Goal: Task Accomplishment & Management: Manage account settings

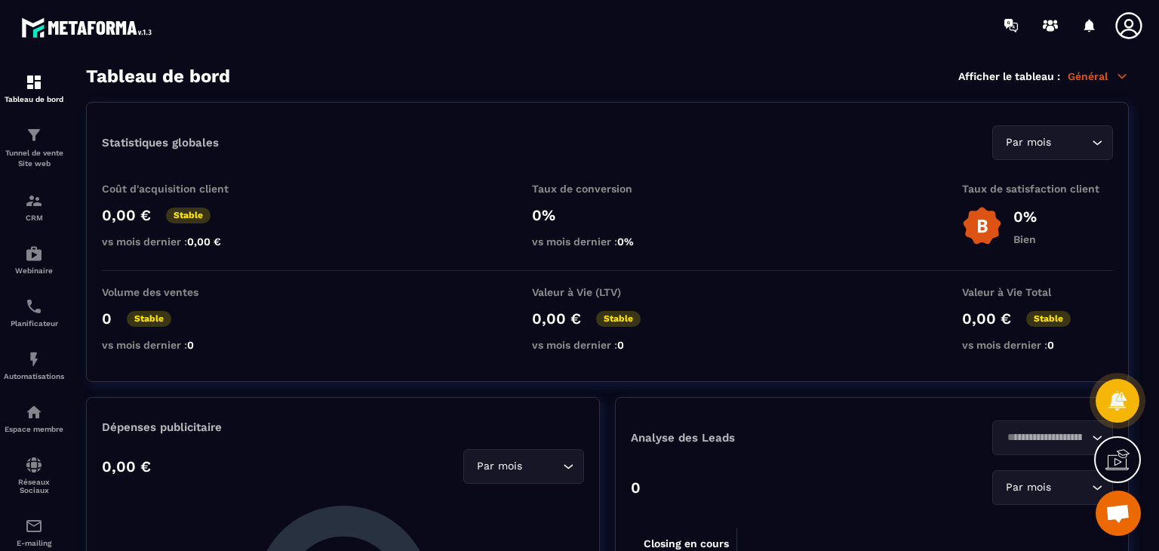
click at [1129, 30] on icon at bounding box center [1129, 26] width 30 height 30
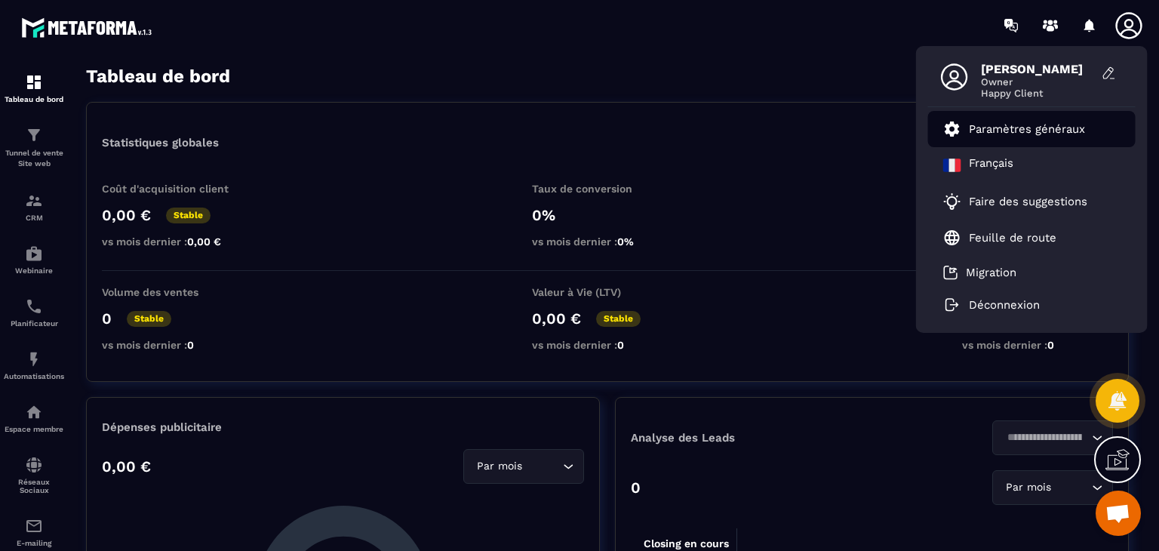
click at [1008, 134] on p "Paramètres généraux" at bounding box center [1027, 129] width 116 height 14
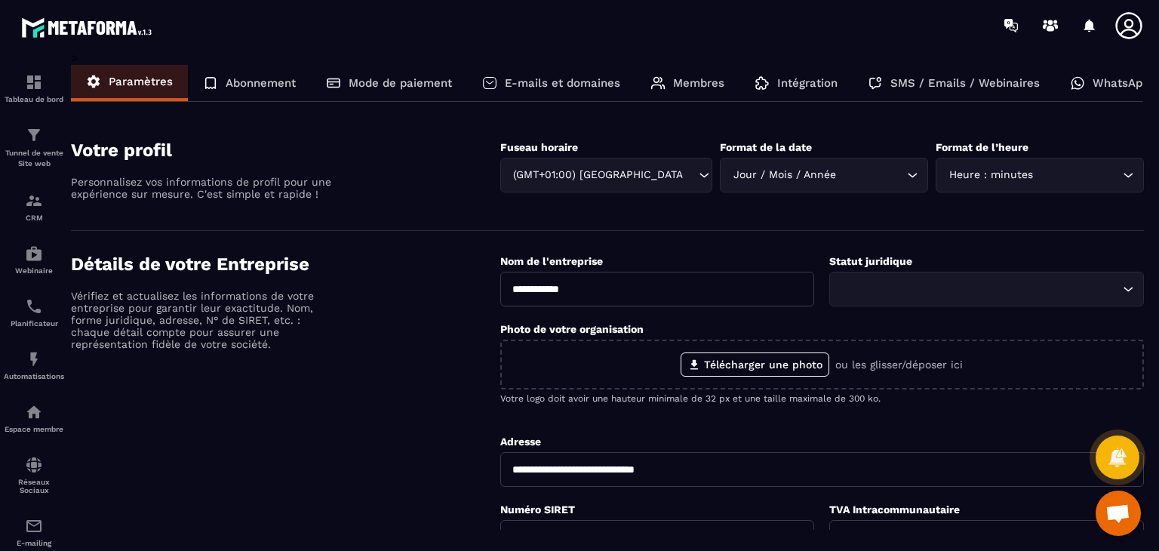
click at [287, 89] on p "Abonnement" at bounding box center [261, 83] width 70 height 14
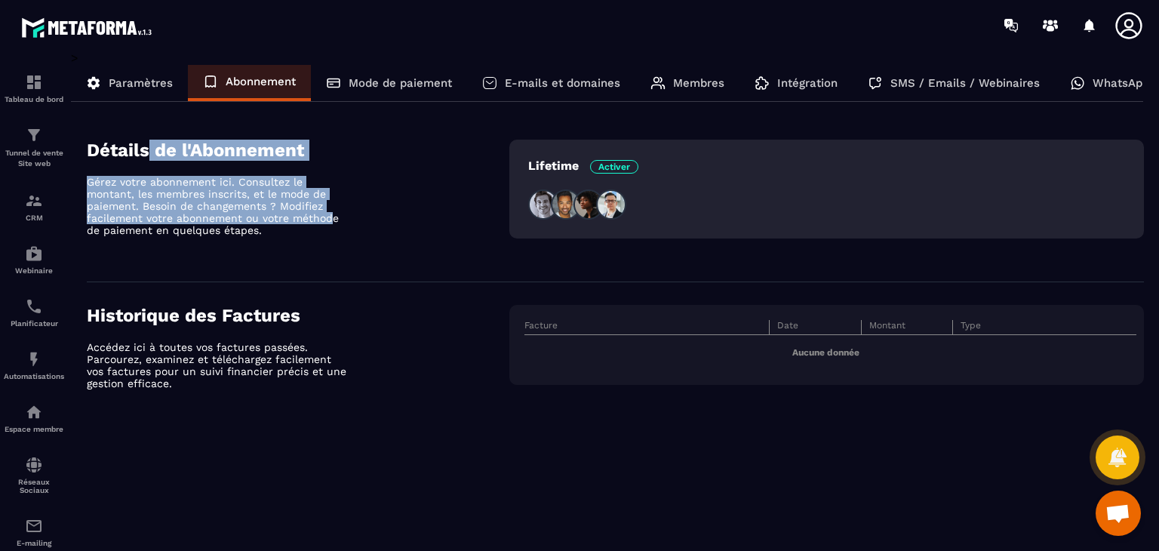
drag, startPoint x: 287, startPoint y: 197, endPoint x: 330, endPoint y: 216, distance: 47.0
click at [330, 216] on section "Détails de l'Abonnement Gérez votre abonnement ici. Consultez le montant, les m…" at bounding box center [615, 199] width 1057 height 165
click at [330, 216] on p "Gérez votre abonnement ici. Consultez le montant, les membres inscrits, et le m…" at bounding box center [219, 206] width 264 height 60
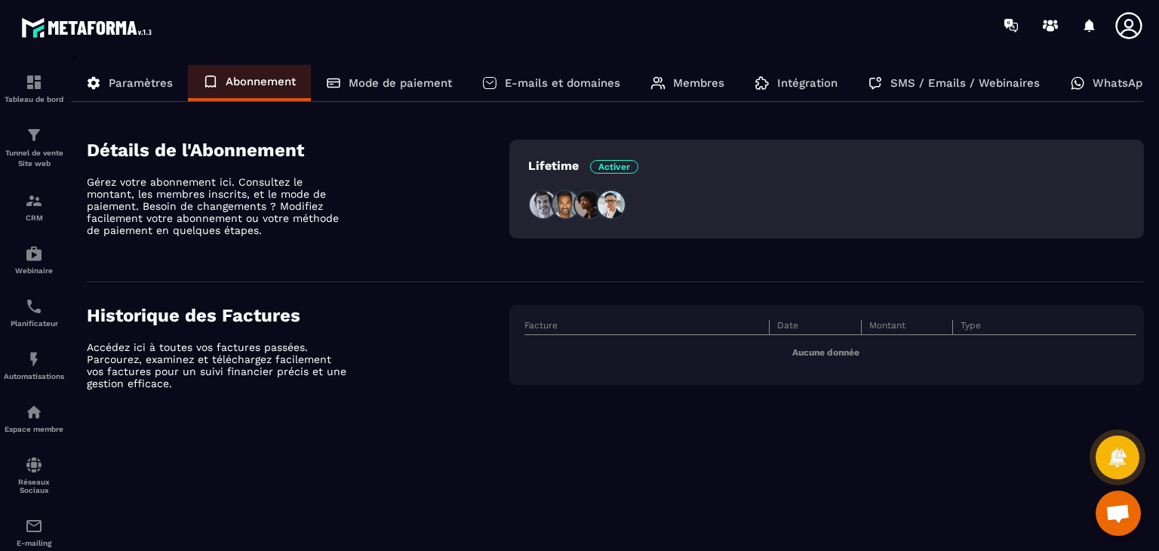
click at [407, 67] on div "Mode de paiement" at bounding box center [389, 83] width 156 height 36
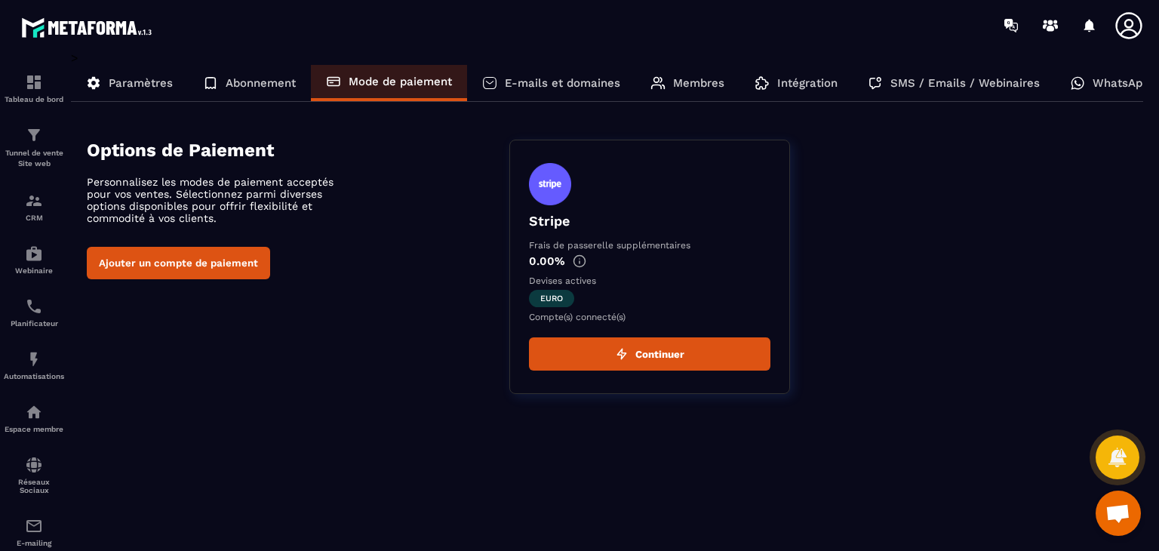
click at [246, 88] on p "Abonnement" at bounding box center [261, 83] width 70 height 14
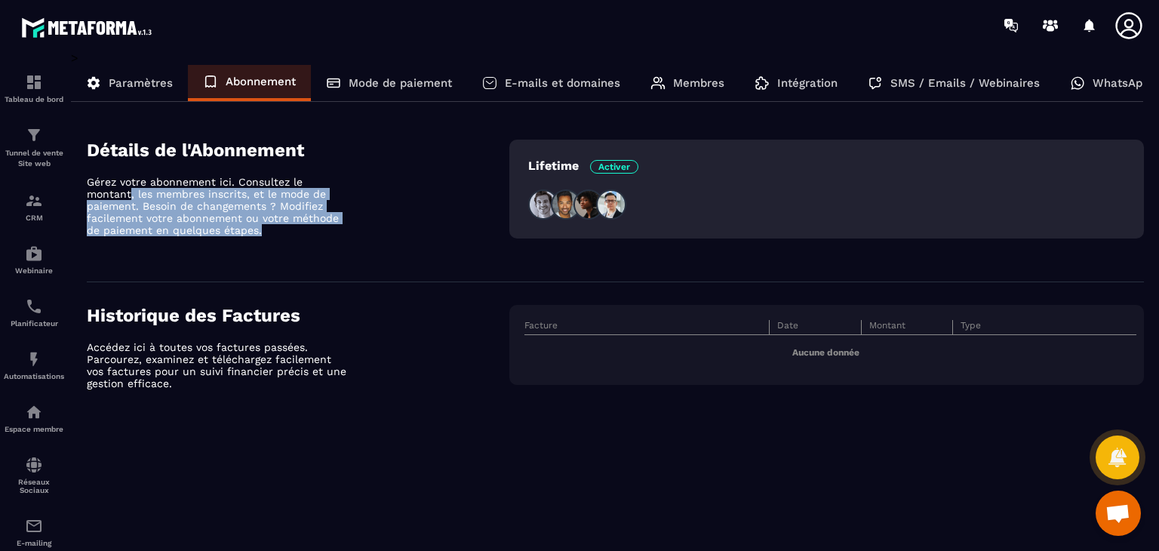
drag, startPoint x: 131, startPoint y: 195, endPoint x: 287, endPoint y: 236, distance: 161.6
click at [287, 236] on div "Détails de l'Abonnement Gérez votre abonnement ici. Consultez le montant, les m…" at bounding box center [298, 199] width 423 height 119
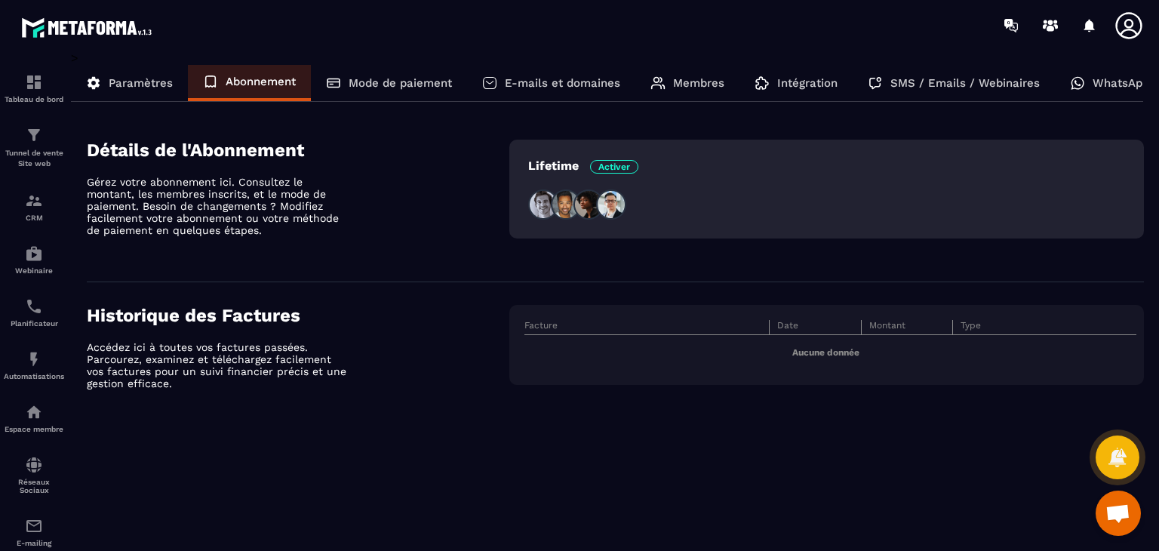
click at [141, 70] on div "Paramètres" at bounding box center [129, 83] width 117 height 36
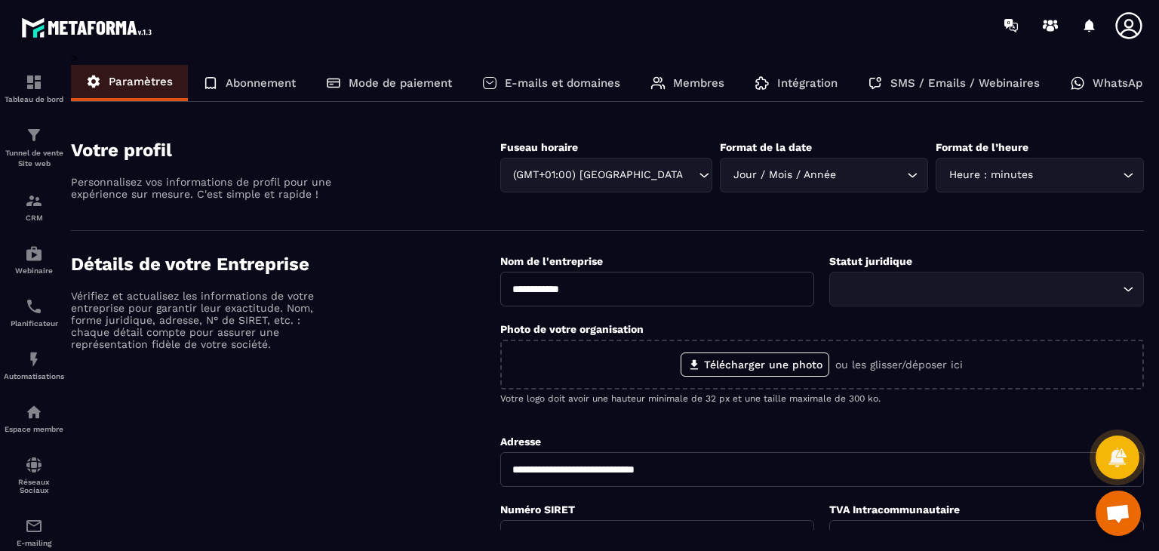
click at [269, 82] on p "Abonnement" at bounding box center [261, 83] width 70 height 14
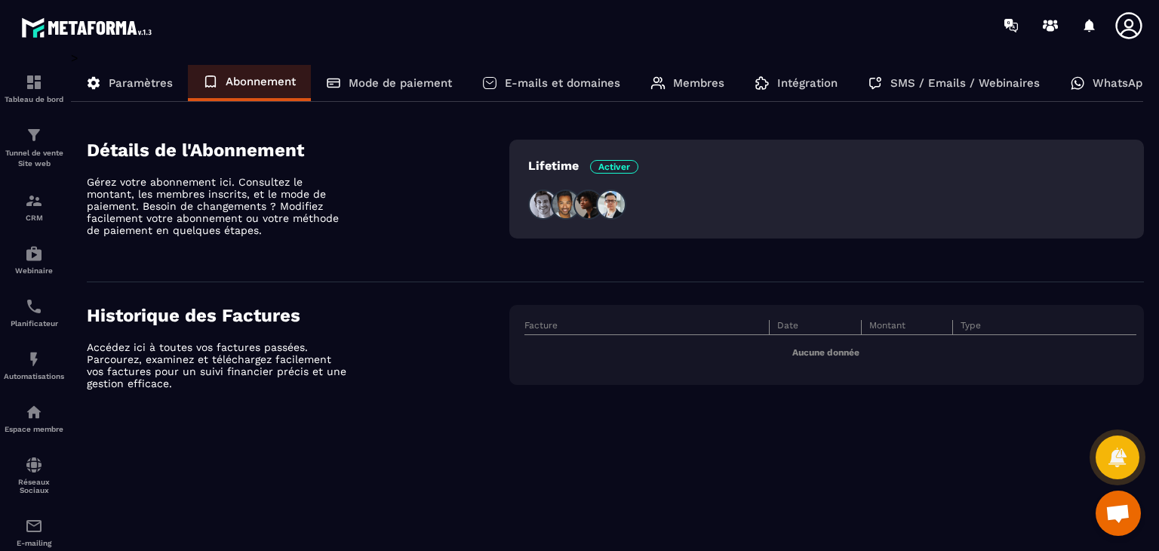
click at [610, 162] on span "Activer" at bounding box center [614, 167] width 48 height 14
click at [546, 169] on p "Lifetime Activer" at bounding box center [583, 165] width 110 height 14
click at [609, 165] on span "Activer" at bounding box center [614, 167] width 48 height 14
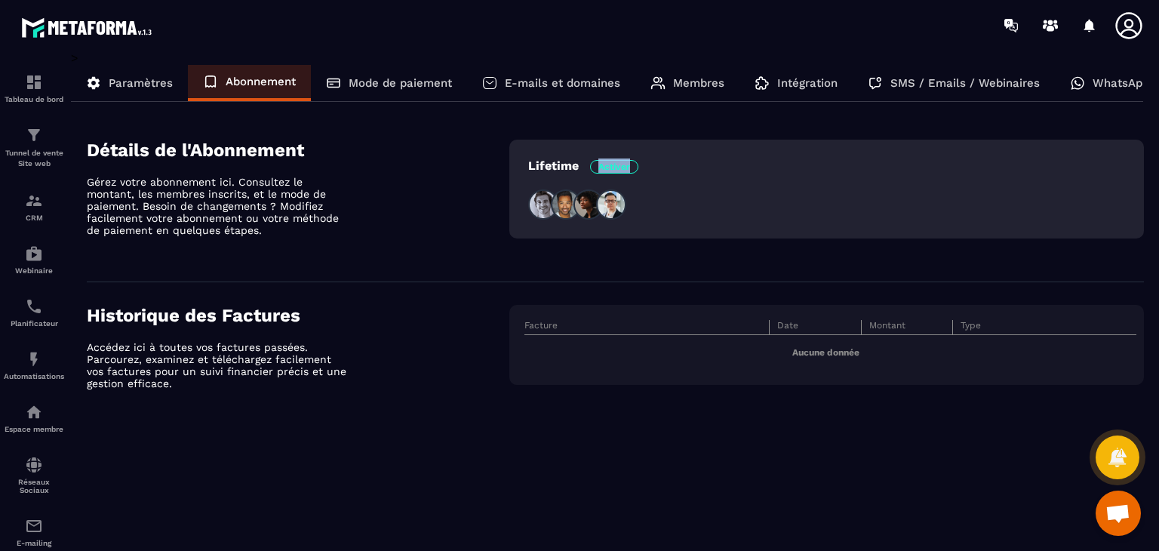
drag, startPoint x: 602, startPoint y: 167, endPoint x: 645, endPoint y: 172, distance: 43.3
click at [645, 172] on div "Lifetime Activer" at bounding box center [826, 168] width 597 height 20
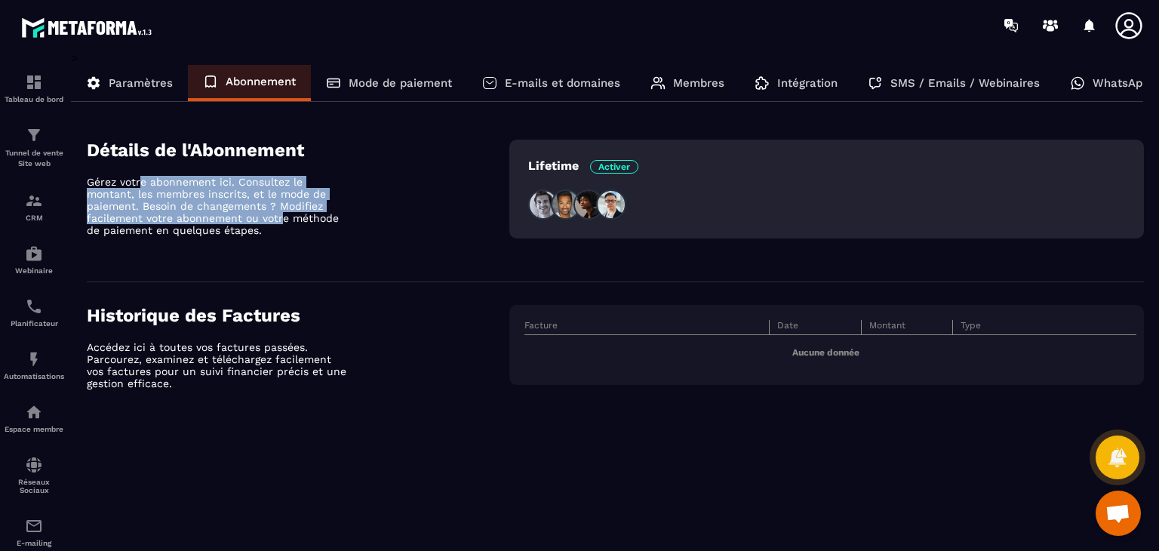
drag, startPoint x: 205, startPoint y: 193, endPoint x: 278, endPoint y: 219, distance: 76.9
click at [278, 219] on div "Détails de l'Abonnement Gérez votre abonnement ici. Consultez le montant, les m…" at bounding box center [298, 199] width 423 height 119
click at [278, 219] on p "Gérez votre abonnement ici. Consultez le montant, les membres inscrits, et le m…" at bounding box center [219, 206] width 264 height 60
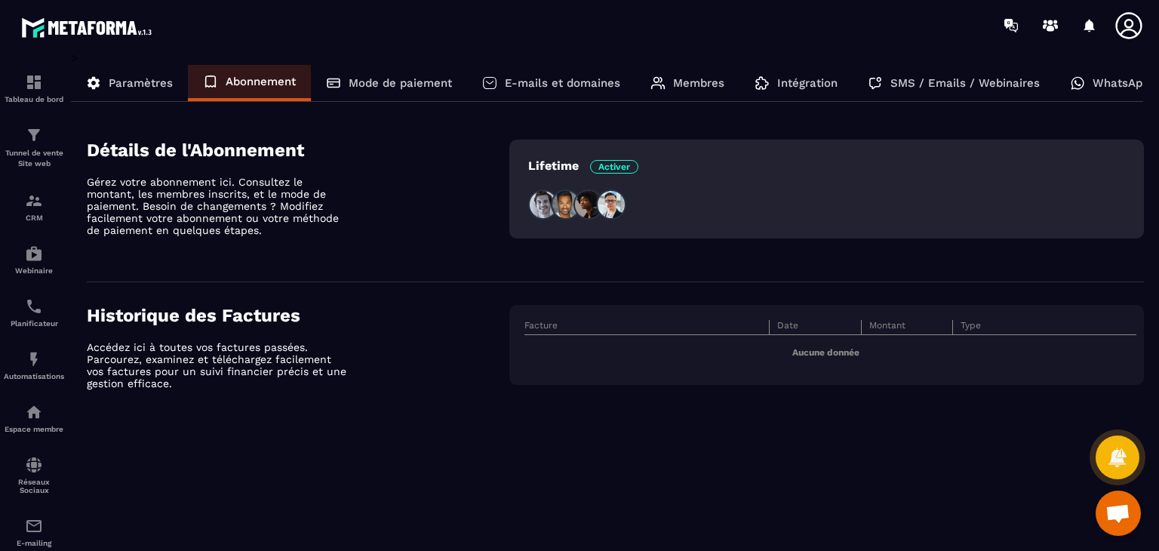
click at [152, 79] on p "Paramètres" at bounding box center [141, 83] width 64 height 14
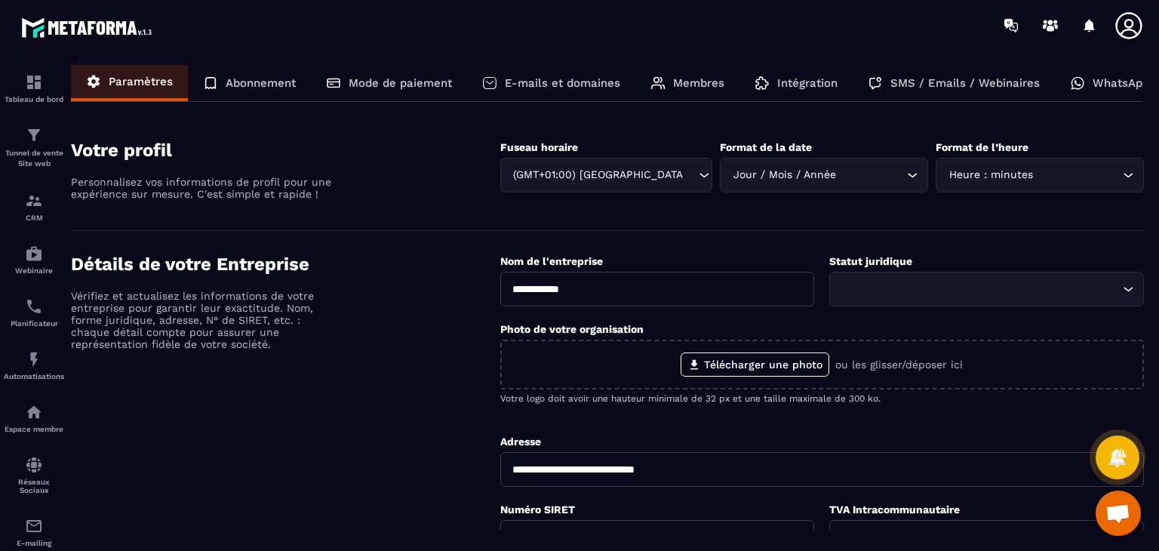
click at [1135, 31] on icon at bounding box center [1128, 25] width 26 height 26
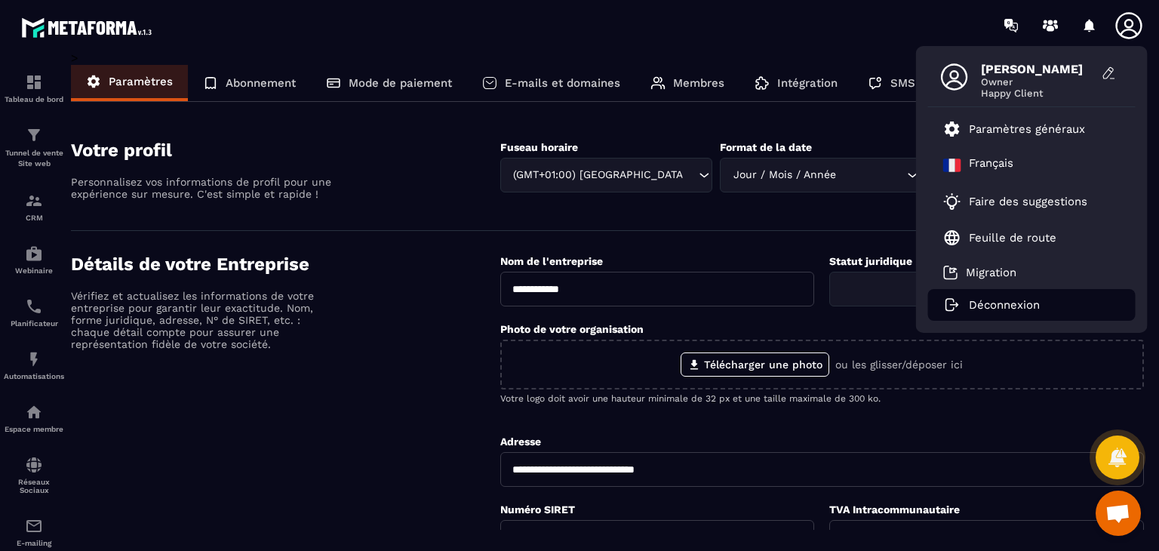
click at [1002, 294] on li "Déconnexion" at bounding box center [1032, 305] width 208 height 32
